Goal: Use online tool/utility: Utilize a website feature to perform a specific function

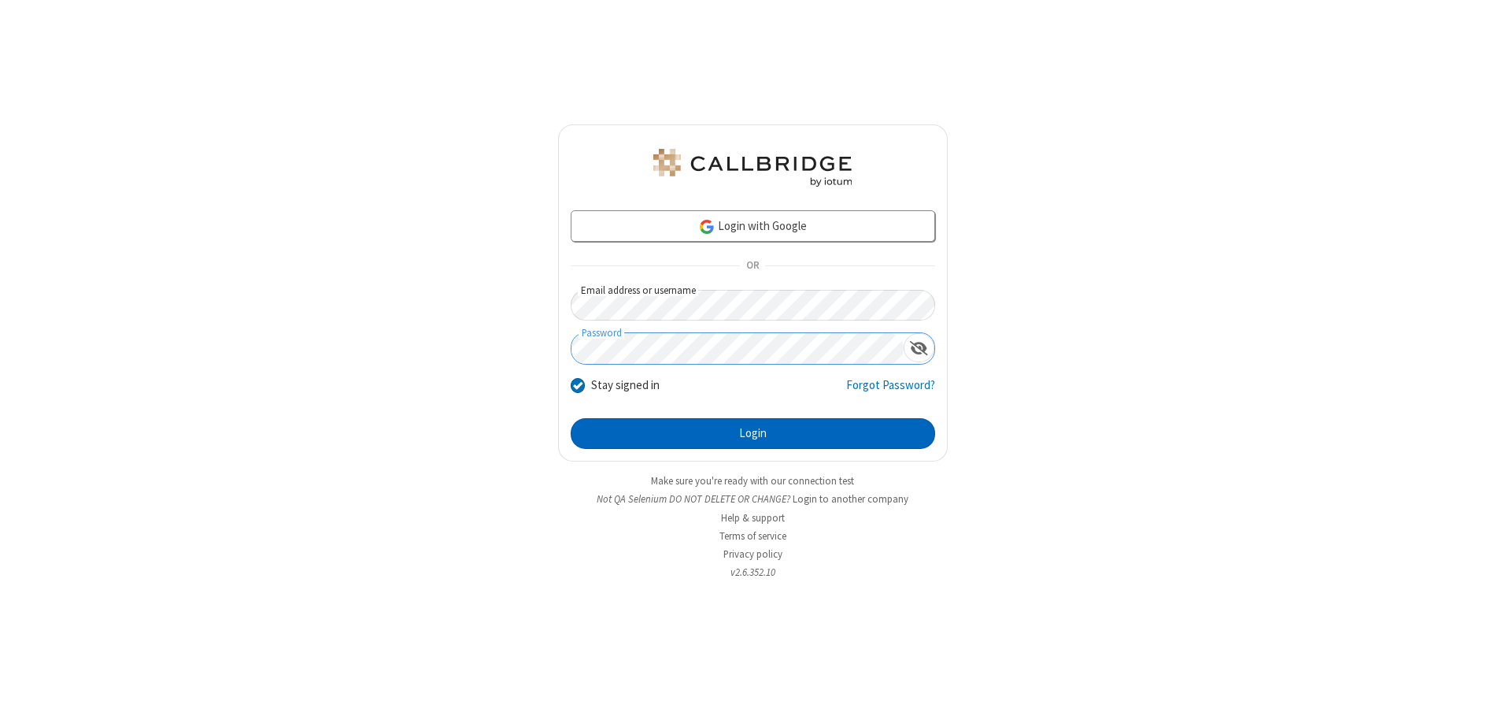
click at [753, 433] on button "Login" at bounding box center [753, 433] width 365 height 31
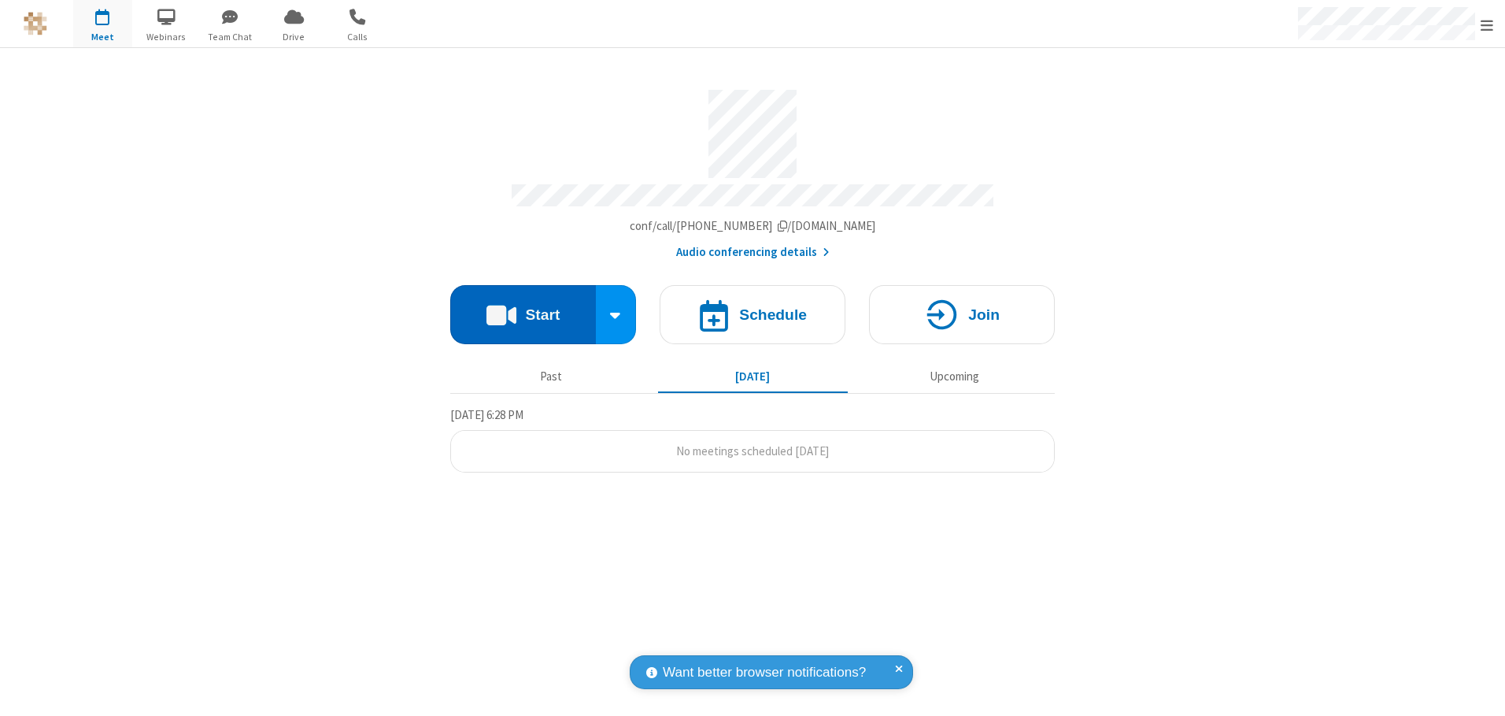
click at [523, 309] on button "Start" at bounding box center [523, 314] width 146 height 59
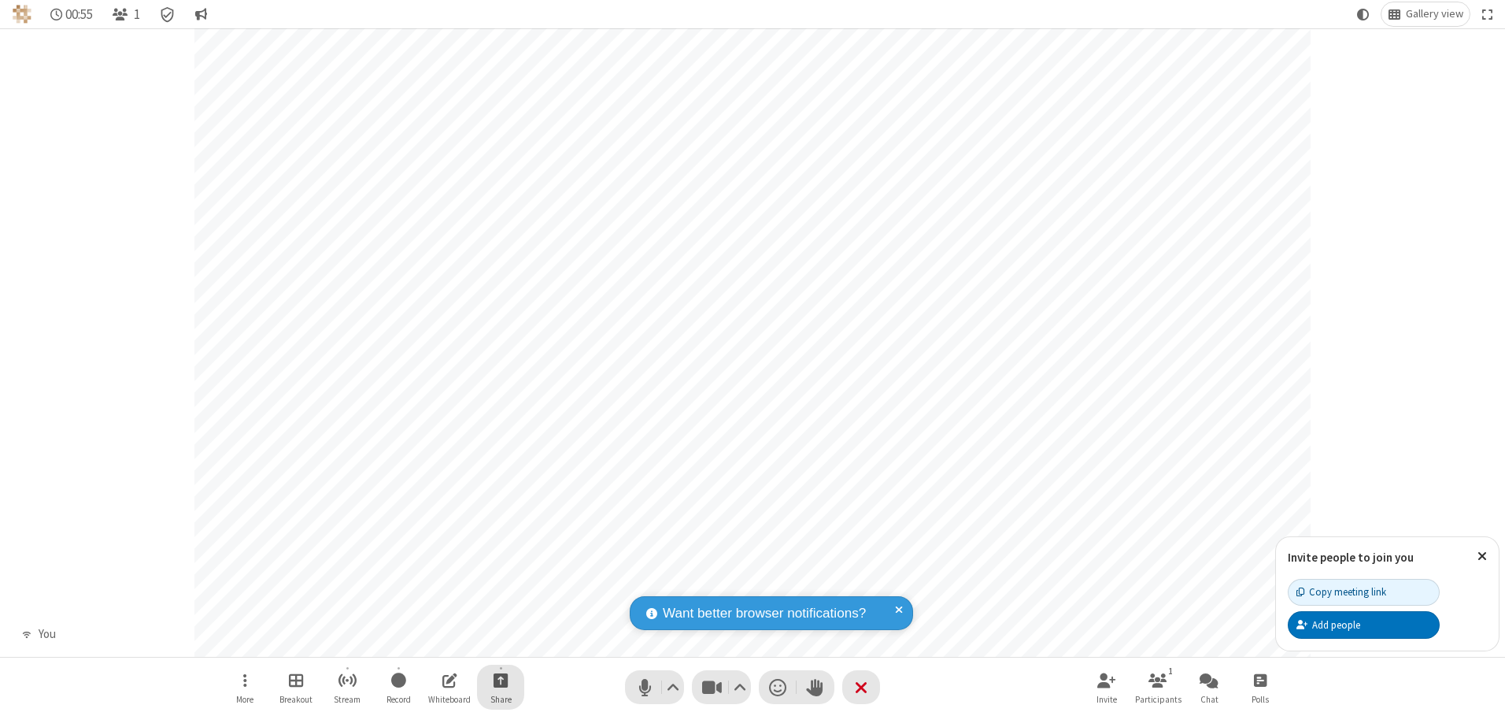
click at [501, 680] on span "Start sharing" at bounding box center [501, 680] width 15 height 20
click at [500, 583] on span "Share additional camera" at bounding box center [510, 586] width 117 height 13
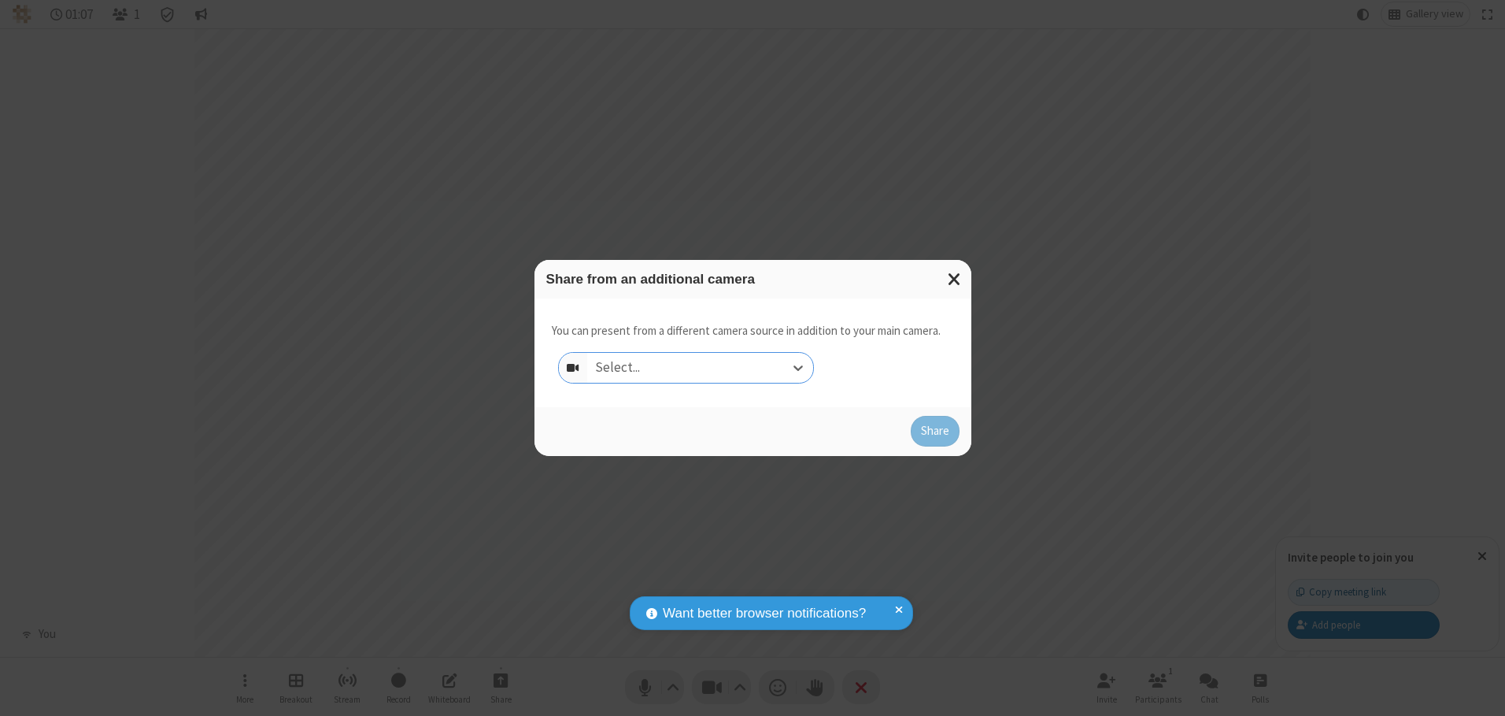
click at [700, 367] on div "Select..." at bounding box center [700, 368] width 226 height 30
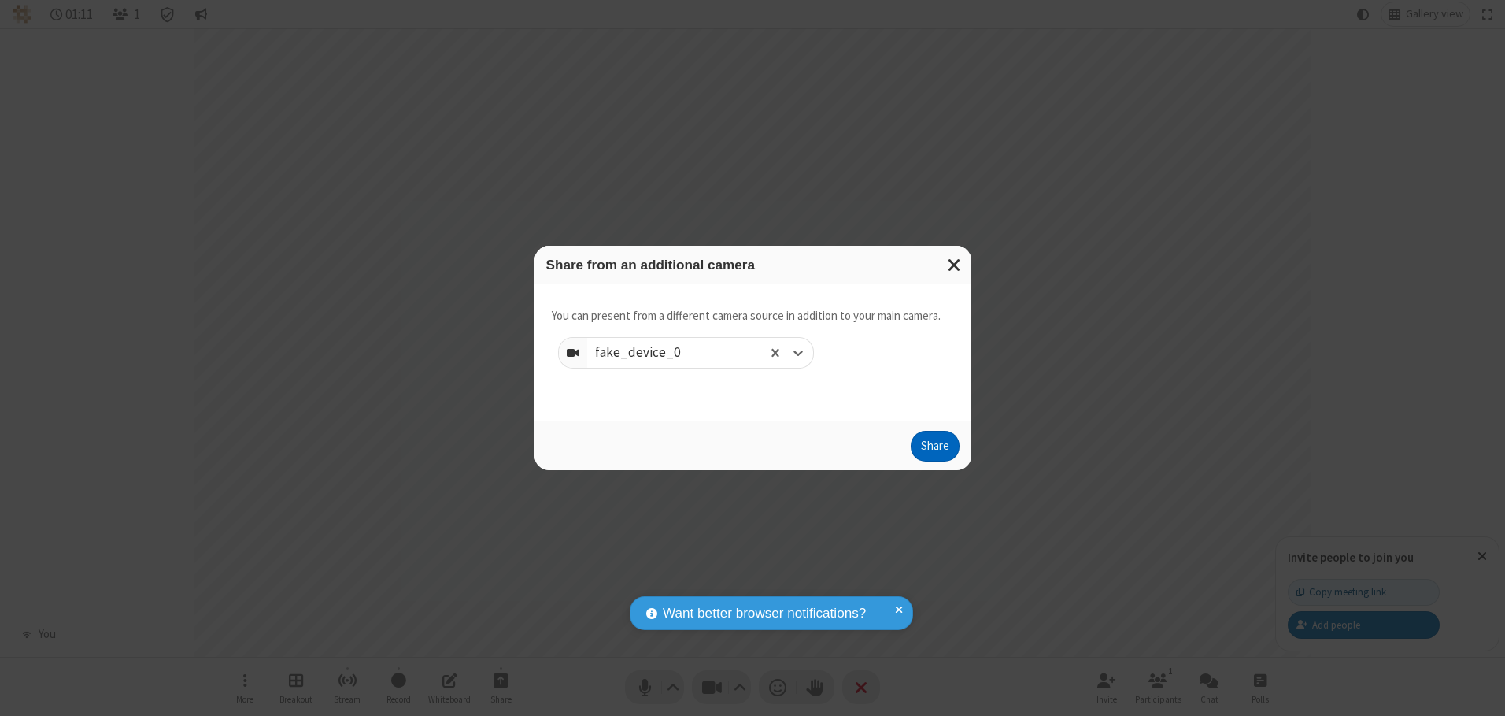
click at [935, 450] on button "Share" at bounding box center [935, 446] width 49 height 31
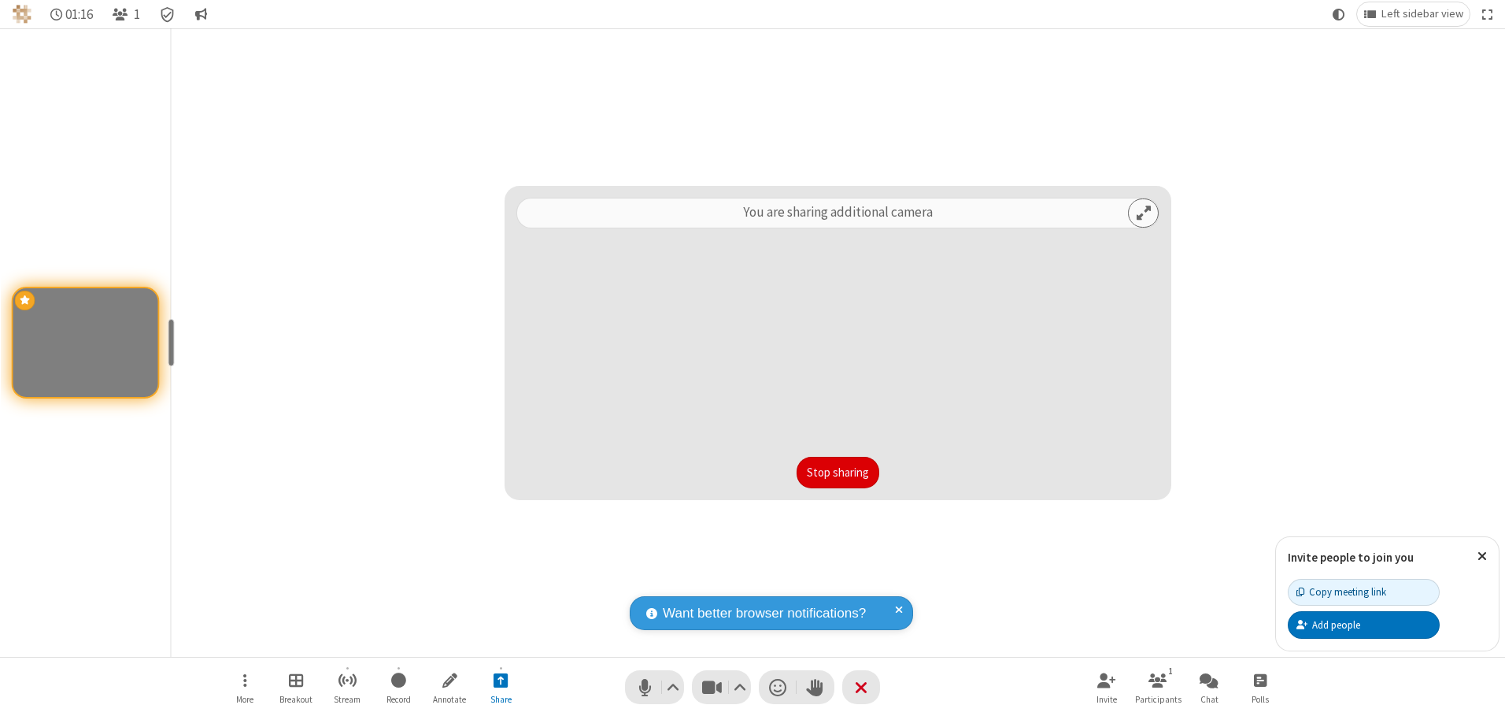
click at [838, 472] on button "Stop sharing" at bounding box center [838, 472] width 83 height 31
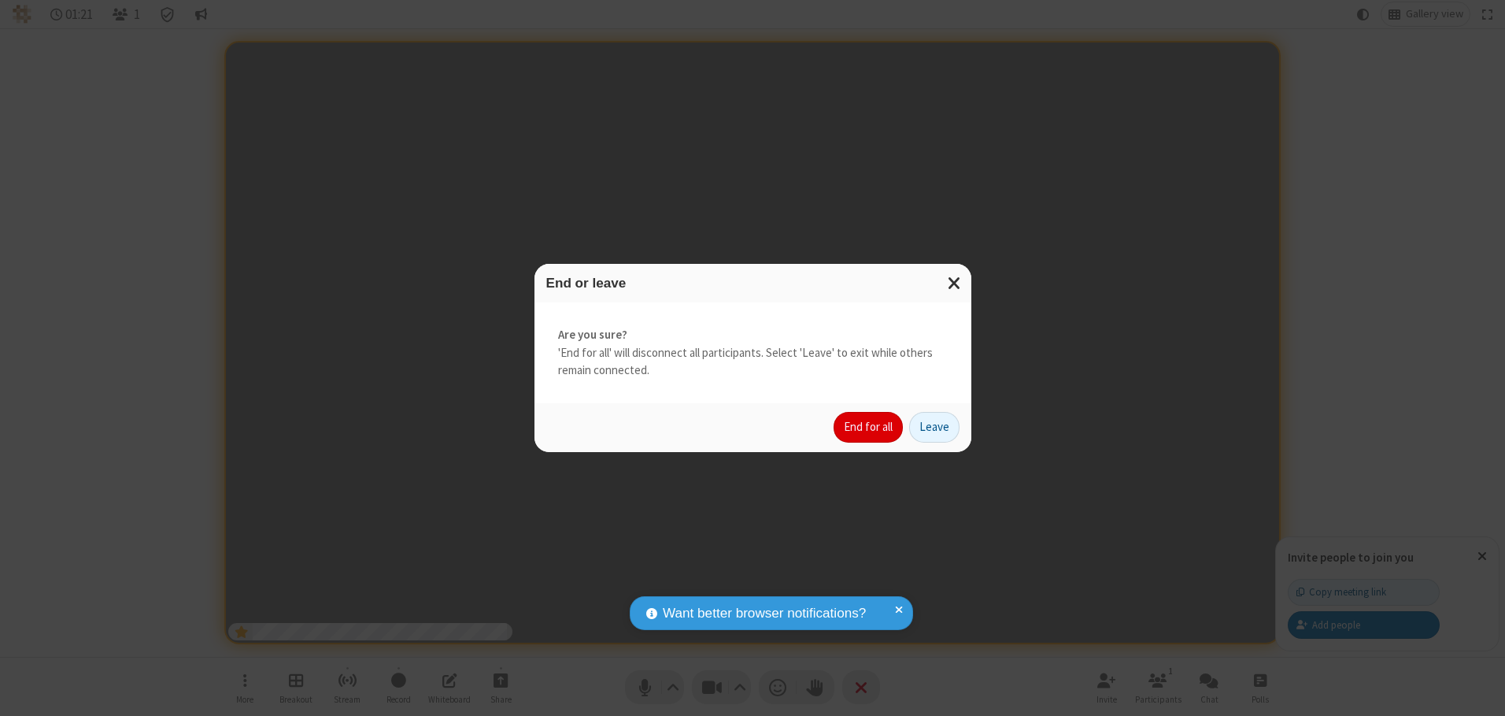
click at [869, 427] on button "End for all" at bounding box center [868, 427] width 69 height 31
